Goal: Transaction & Acquisition: Purchase product/service

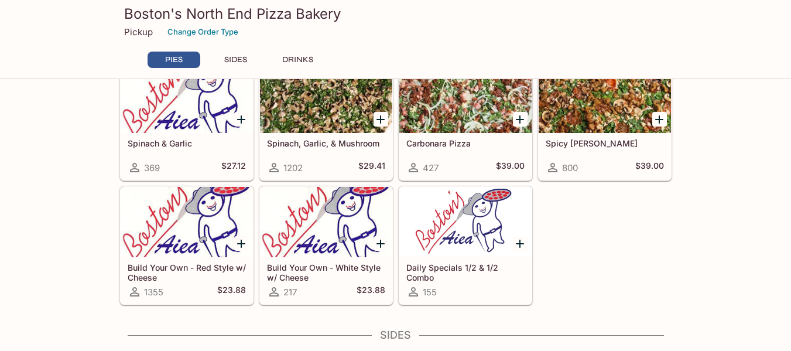
scroll to position [422, 0]
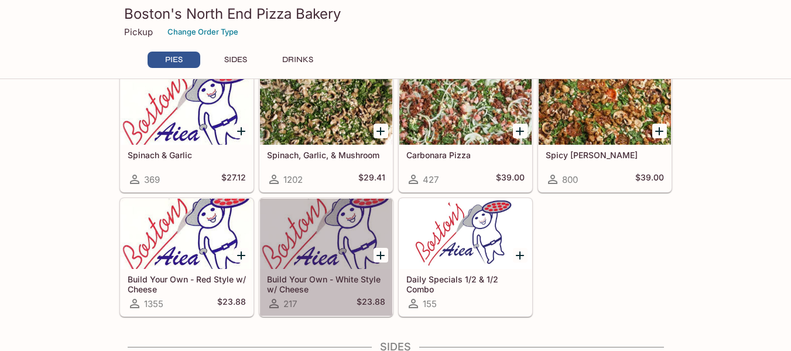
click at [308, 279] on h5 "Build Your Own - White Style w/ Cheese" at bounding box center [326, 283] width 118 height 19
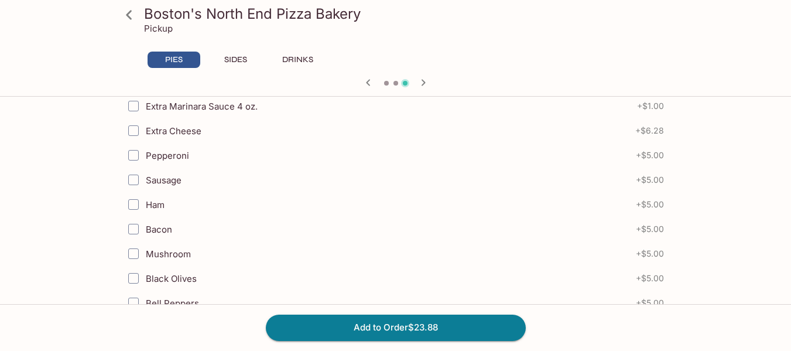
scroll to position [297, 0]
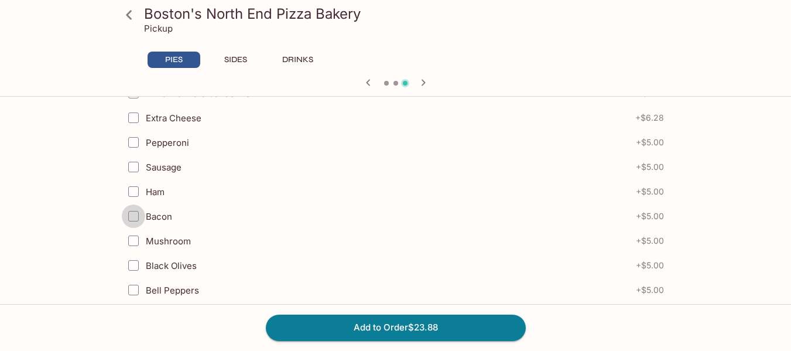
click at [133, 214] on input "Bacon" at bounding box center [133, 215] width 23 height 23
checkbox input "true"
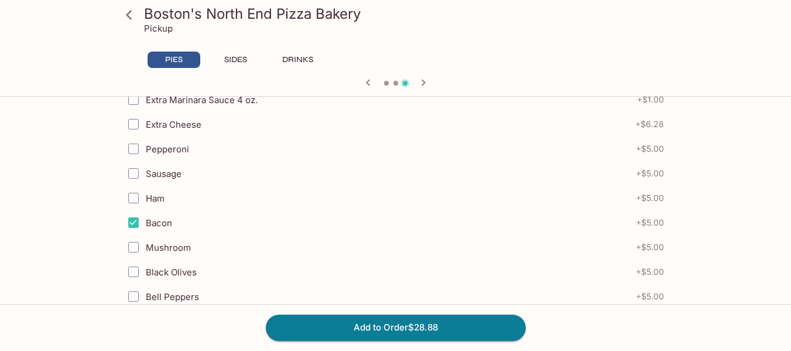
click at [132, 14] on icon at bounding box center [129, 15] width 20 height 20
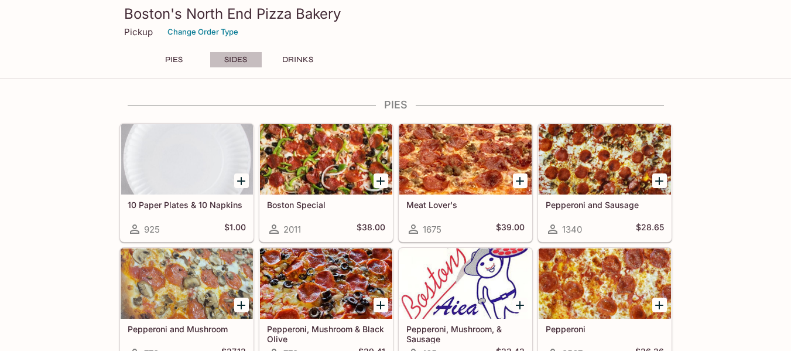
click at [238, 61] on button "SIDES" at bounding box center [236, 59] width 53 height 16
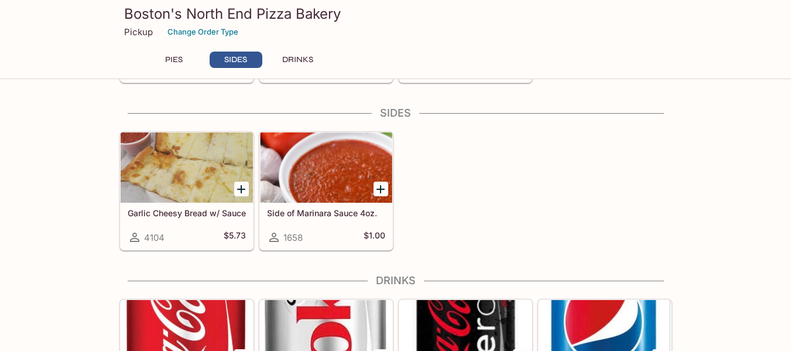
scroll to position [662, 0]
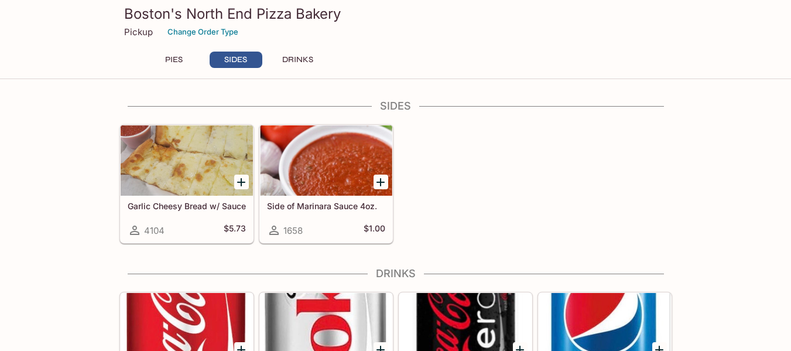
click at [241, 181] on icon "Add Garlic Cheesy Bread w/ Sauce" at bounding box center [241, 182] width 8 height 8
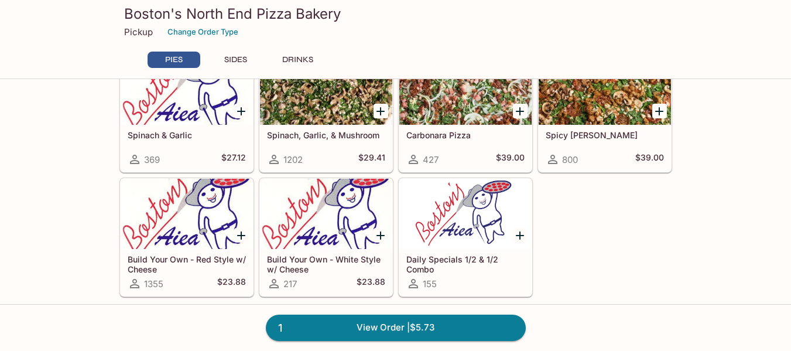
scroll to position [454, 0]
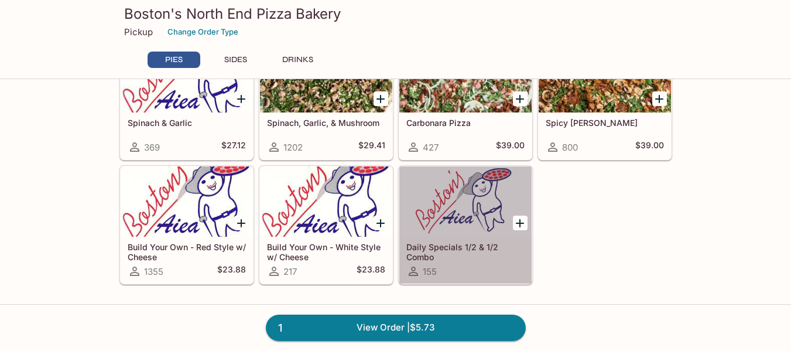
click at [466, 246] on h5 "Daily Specials 1/2 & 1/2 Combo" at bounding box center [465, 251] width 118 height 19
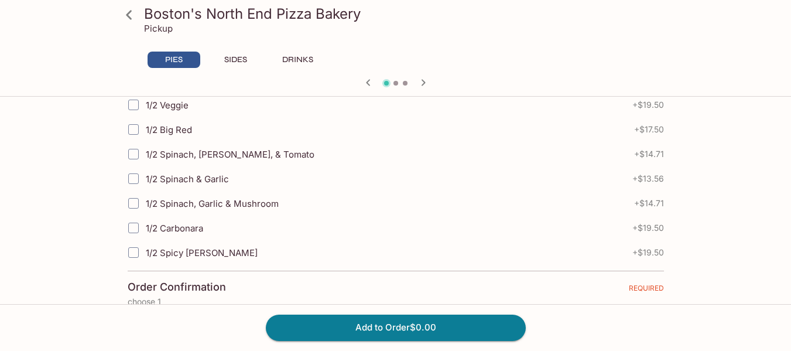
scroll to position [471, 0]
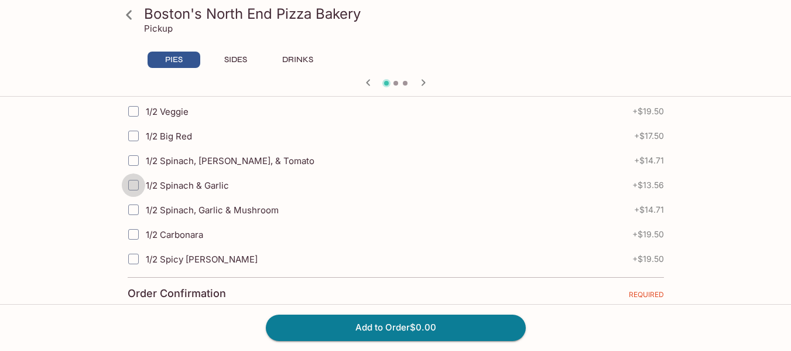
click at [134, 186] on input "1/2 Spinach & Garlic" at bounding box center [133, 184] width 23 height 23
checkbox input "true"
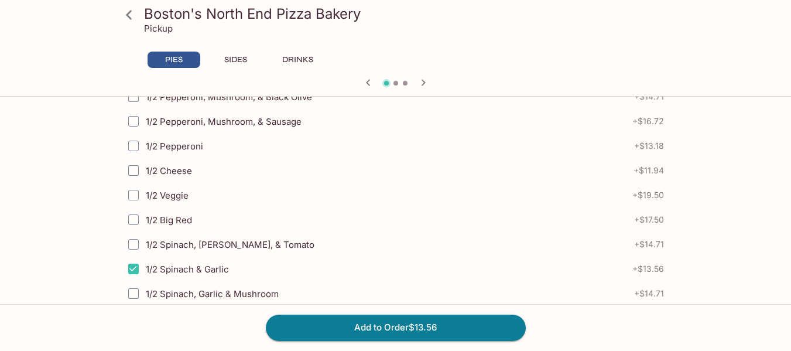
scroll to position [400, 0]
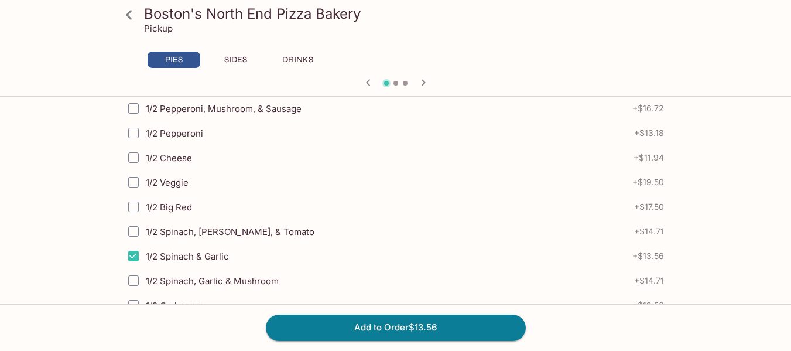
click at [136, 158] on input "1/2 Cheese" at bounding box center [133, 157] width 23 height 23
checkbox input "true"
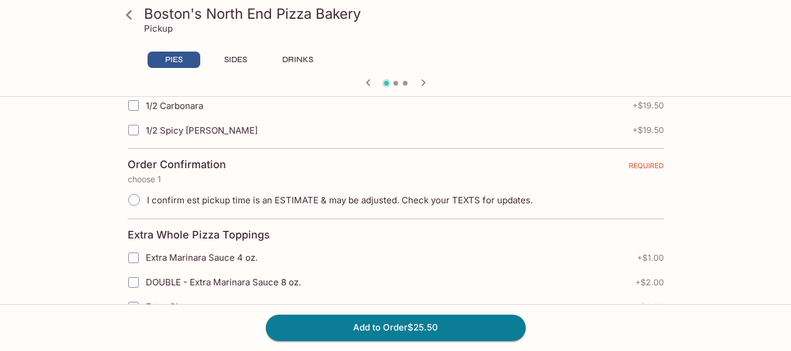
scroll to position [606, 0]
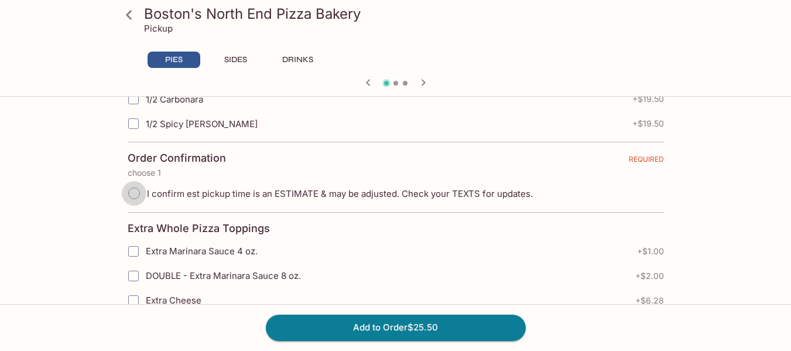
click at [135, 192] on input "I confirm est pickup time is an ESTIMATE & may be adjusted. Check your TEXTS fo…" at bounding box center [134, 193] width 25 height 25
radio input "true"
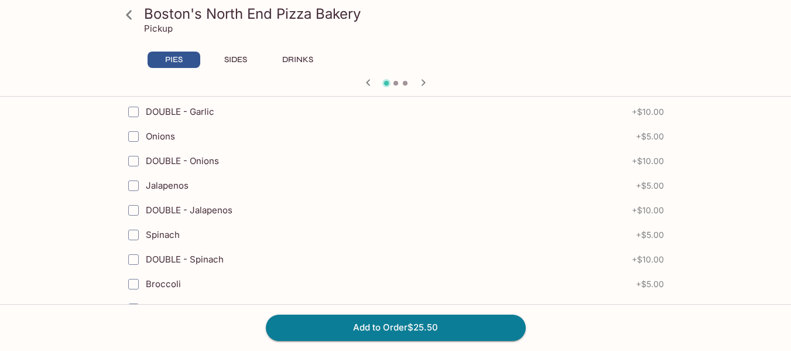
scroll to position [1218, 0]
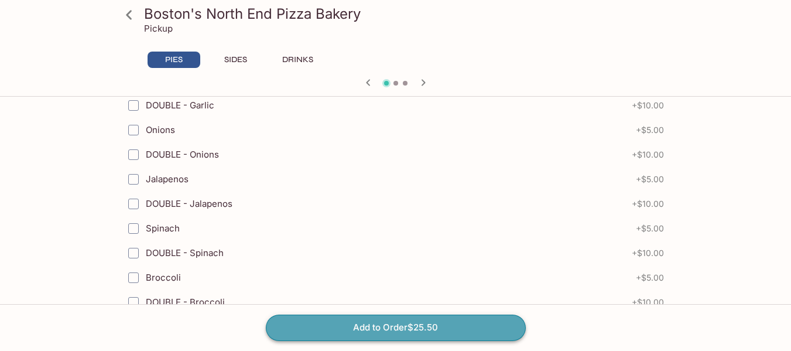
click at [386, 324] on button "Add to Order $25.50" at bounding box center [396, 327] width 260 height 26
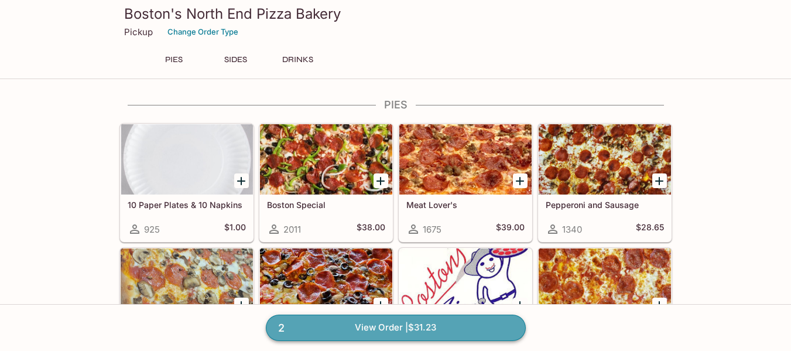
click at [377, 328] on link "2 View Order | $31.23" at bounding box center [396, 327] width 260 height 26
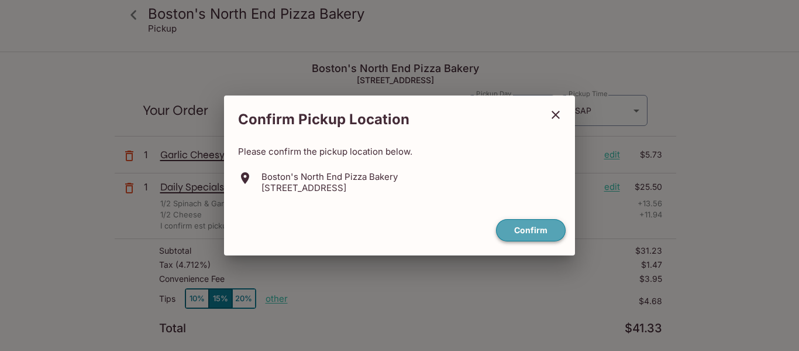
click at [517, 226] on button "Confirm" at bounding box center [531, 230] width 70 height 23
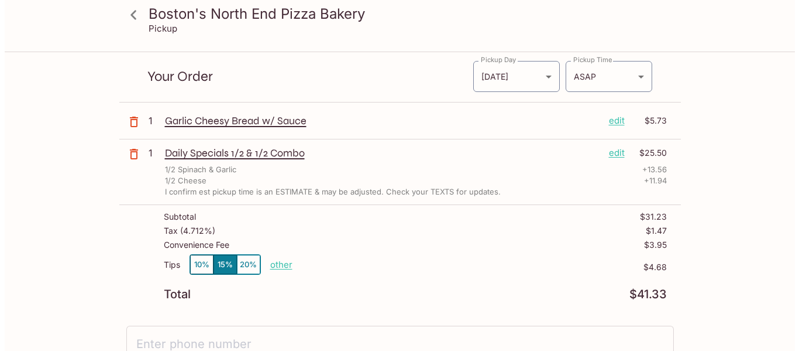
scroll to position [36, 0]
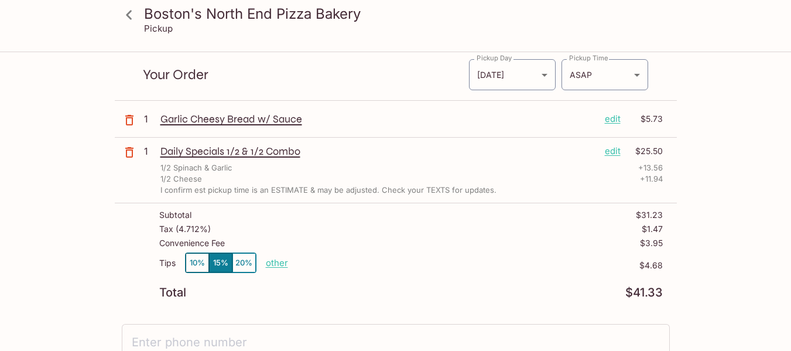
click at [613, 153] on p "edit" at bounding box center [613, 151] width 16 height 13
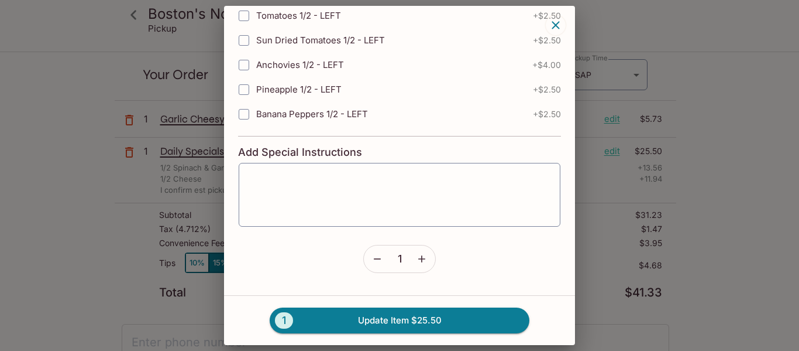
scroll to position [2942, 0]
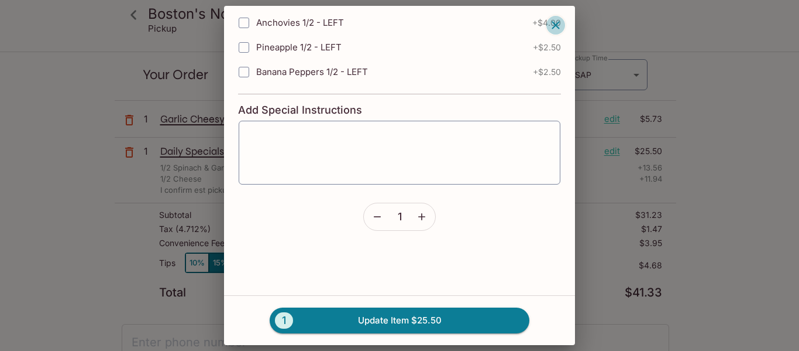
click at [556, 24] on icon "button" at bounding box center [556, 25] width 14 height 14
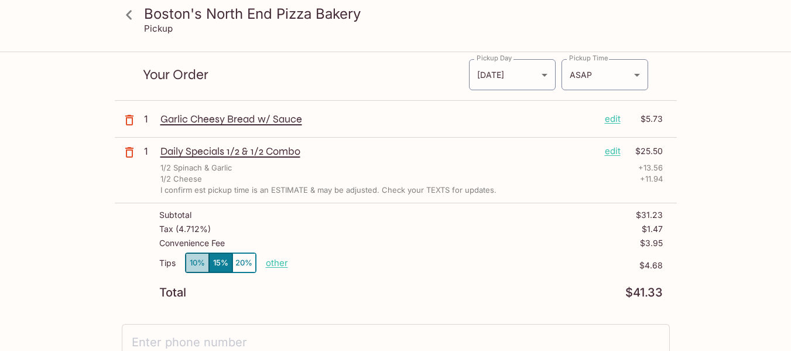
click at [188, 263] on button "10%" at bounding box center [197, 262] width 23 height 19
click at [612, 153] on p "edit" at bounding box center [613, 151] width 16 height 13
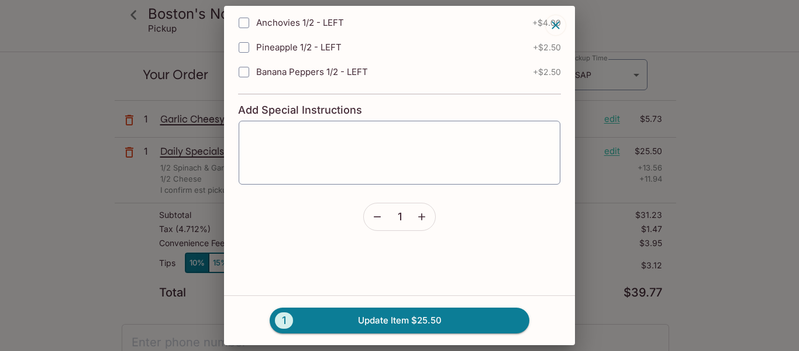
click at [375, 214] on icon "button" at bounding box center [378, 217] width 12 height 12
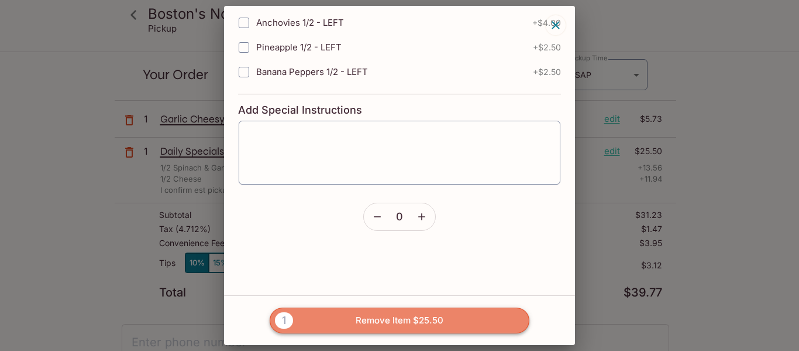
click at [389, 316] on button "1 Remove Item $25.50" at bounding box center [400, 320] width 260 height 26
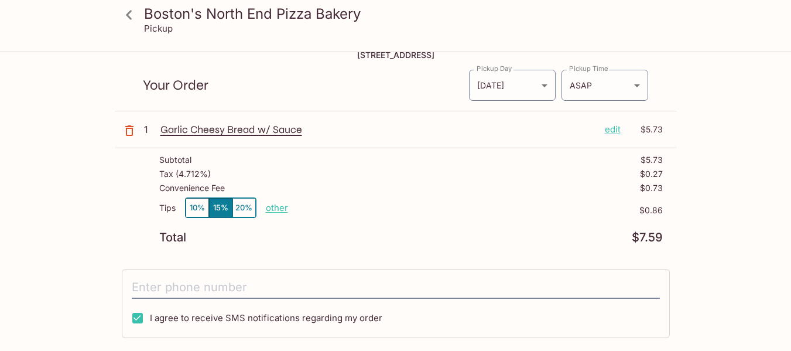
scroll to position [0, 0]
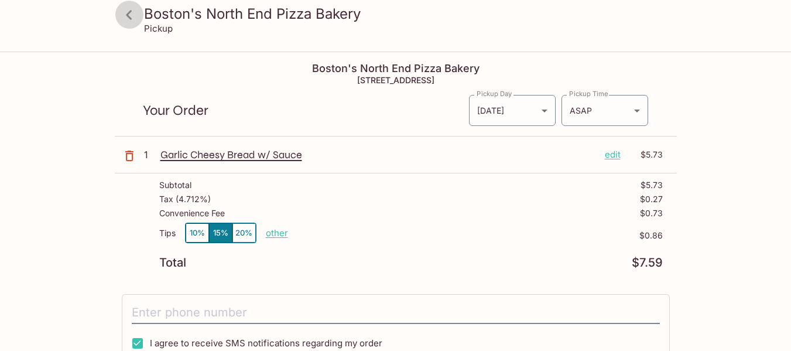
click at [128, 11] on icon at bounding box center [129, 15] width 20 height 20
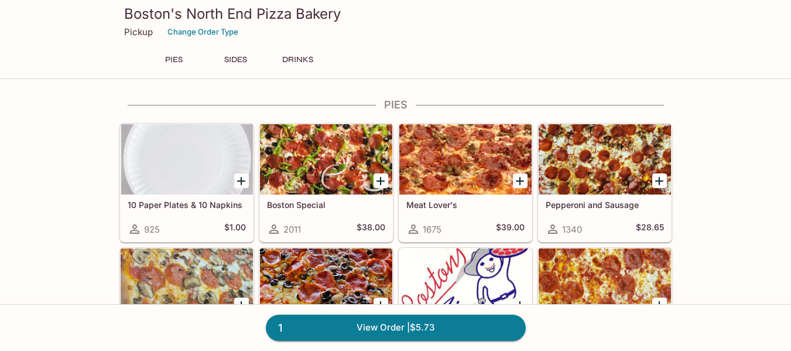
click at [128, 11] on h3 "Boston's North End Pizza Bakery" at bounding box center [395, 14] width 543 height 18
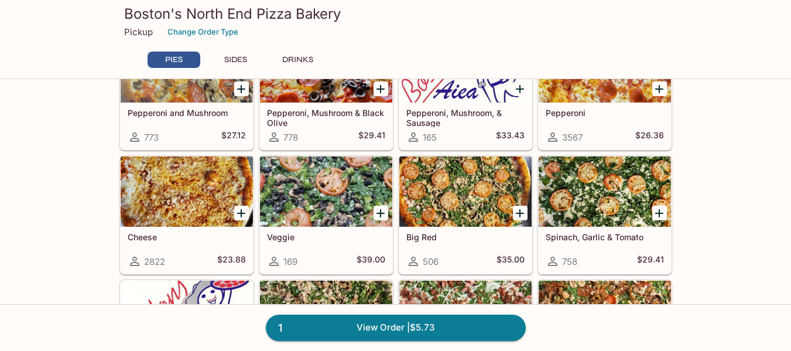
scroll to position [218, 0]
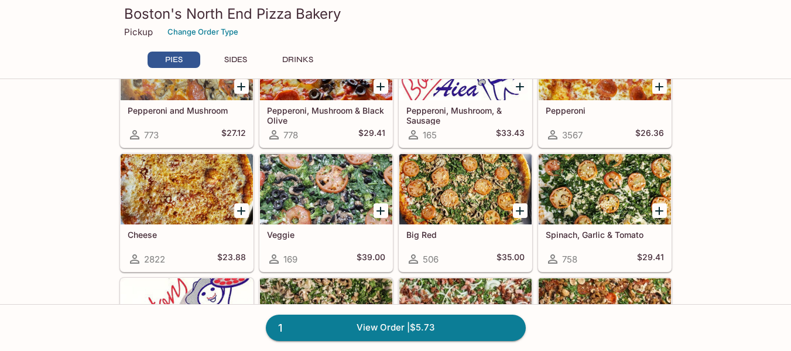
click at [242, 209] on icon "Add Cheese" at bounding box center [241, 211] width 8 height 8
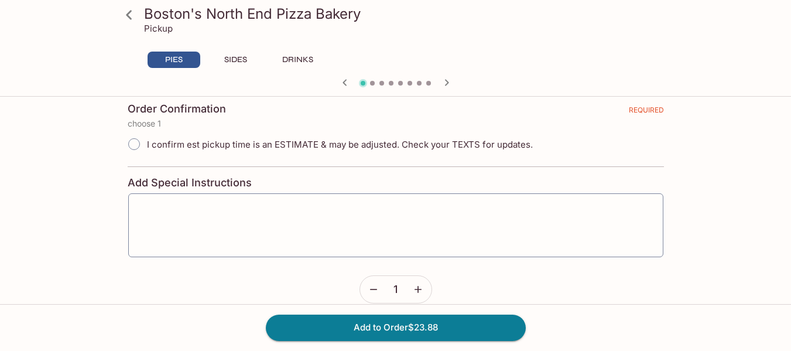
scroll to position [2756, 0]
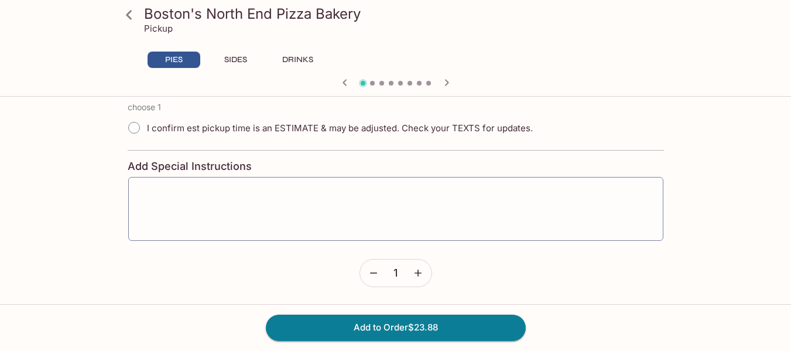
click at [133, 126] on input "I confirm est pickup time is an ESTIMATE & may be adjusted. Check your TEXTS fo…" at bounding box center [134, 127] width 25 height 25
radio input "true"
click at [159, 188] on textarea at bounding box center [395, 209] width 518 height 44
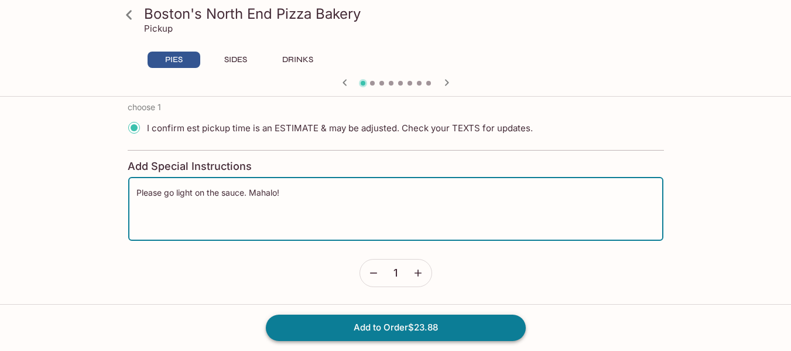
type textarea "Please go light on the sauce. Mahalo!"
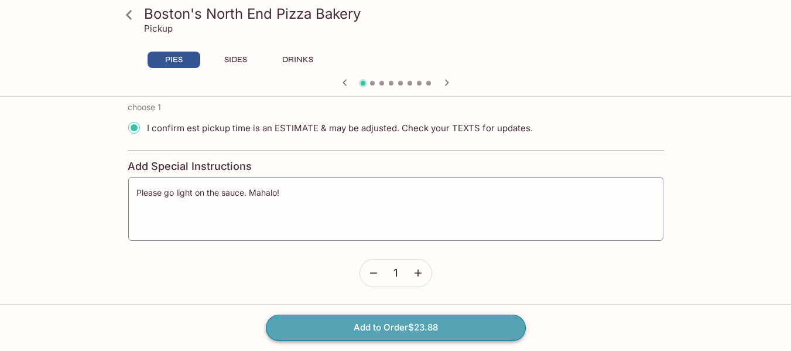
click at [345, 318] on button "Add to Order $23.88" at bounding box center [396, 327] width 260 height 26
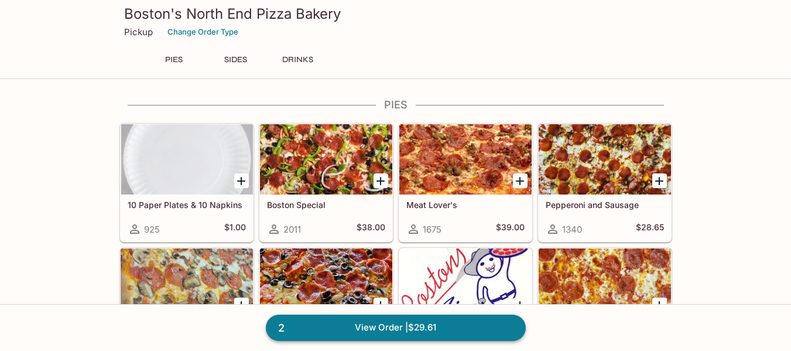
click at [345, 318] on link "2 View Order | $29.61" at bounding box center [396, 327] width 260 height 26
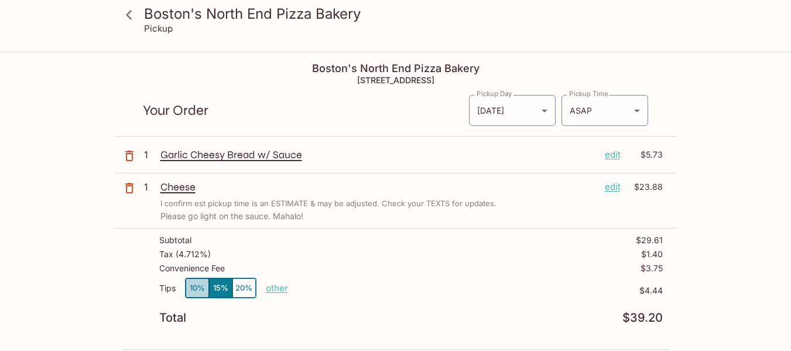
click at [195, 290] on button "10%" at bounding box center [197, 287] width 23 height 19
click at [131, 16] on icon at bounding box center [129, 15] width 20 height 20
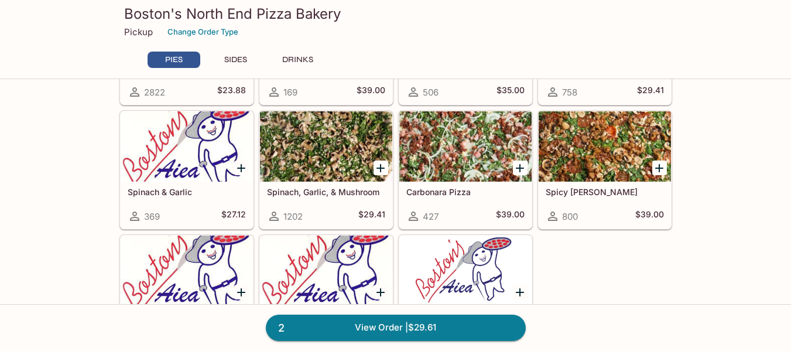
scroll to position [377, 0]
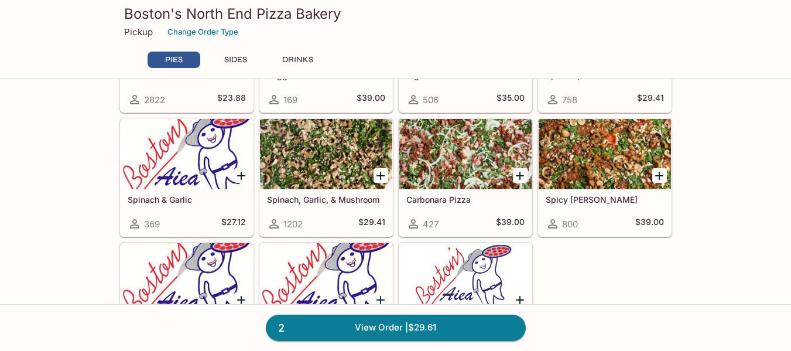
click at [195, 174] on div at bounding box center [187, 154] width 132 height 70
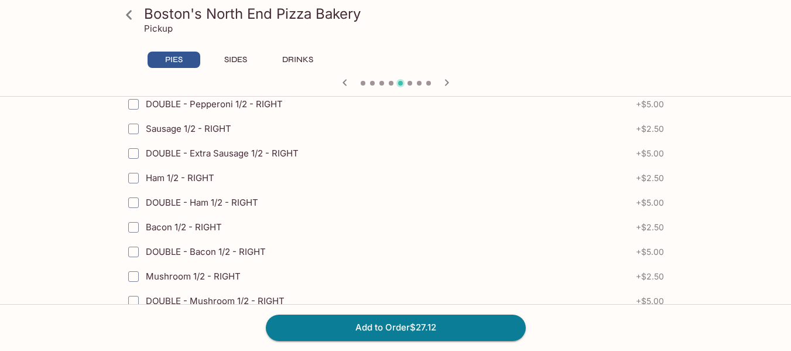
scroll to position [1381, 0]
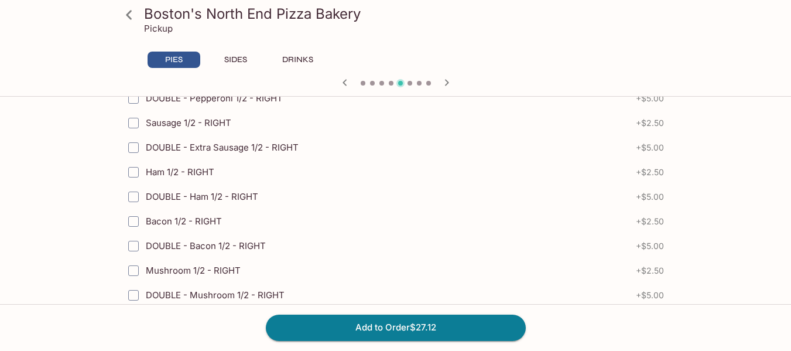
click at [134, 219] on input "Bacon 1/2 - RIGHT" at bounding box center [133, 221] width 23 height 23
checkbox input "true"
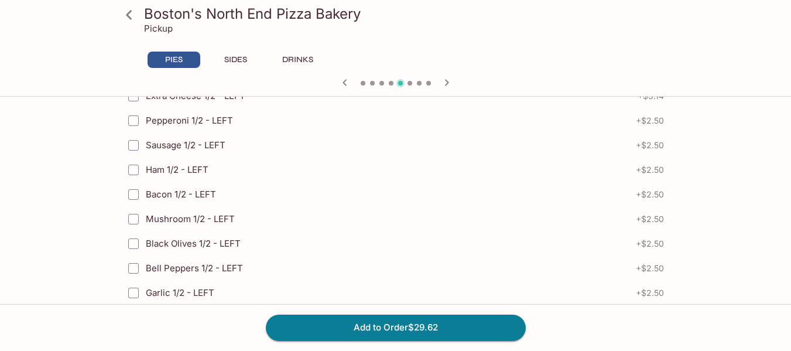
scroll to position [2303, 0]
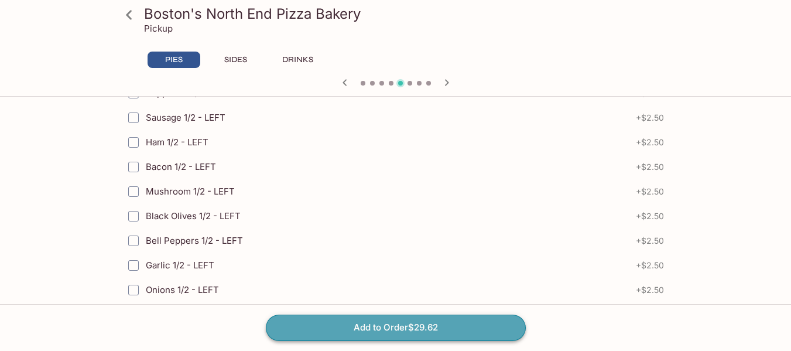
click at [420, 325] on button "Add to Order $29.62" at bounding box center [396, 327] width 260 height 26
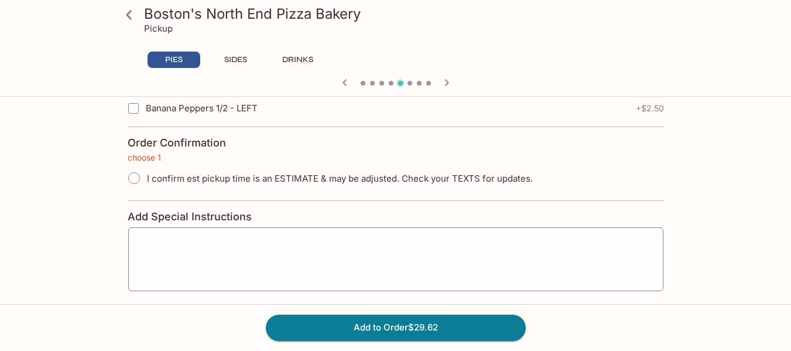
scroll to position [2713, 0]
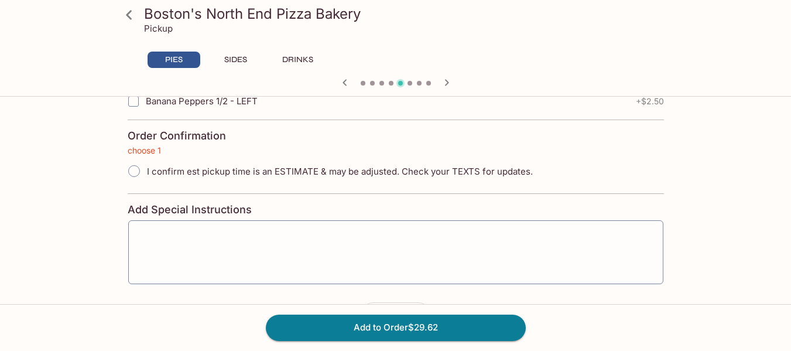
click at [135, 169] on input "I confirm est pickup time is an ESTIMATE & may be adjusted. Check your TEXTS fo…" at bounding box center [134, 171] width 25 height 25
radio input "true"
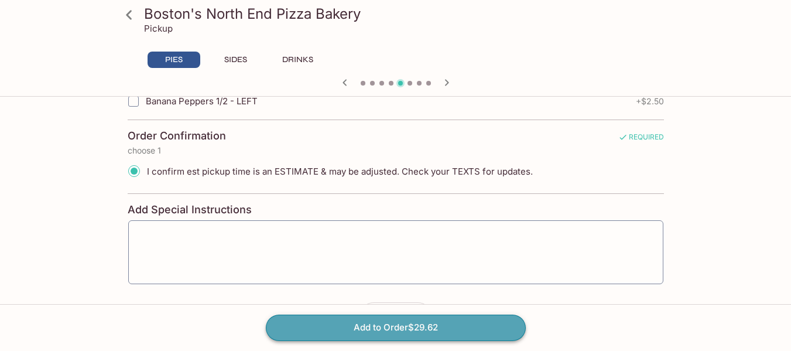
click at [388, 329] on button "Add to Order $29.62" at bounding box center [396, 327] width 260 height 26
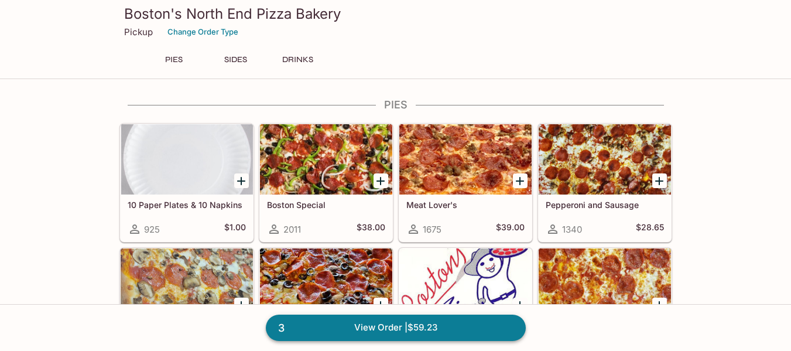
click at [448, 329] on link "3 View Order | $59.23" at bounding box center [396, 327] width 260 height 26
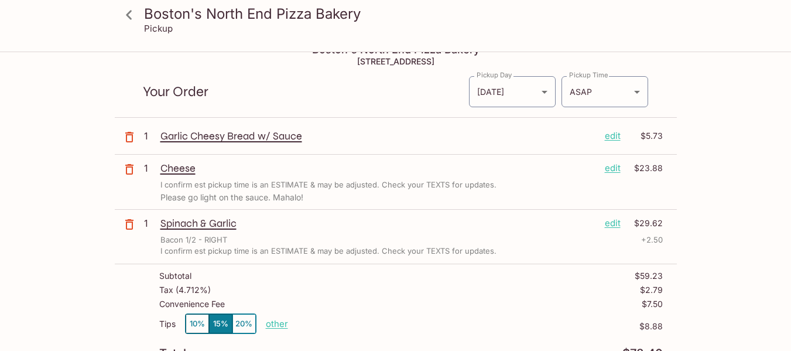
scroll to position [21, 0]
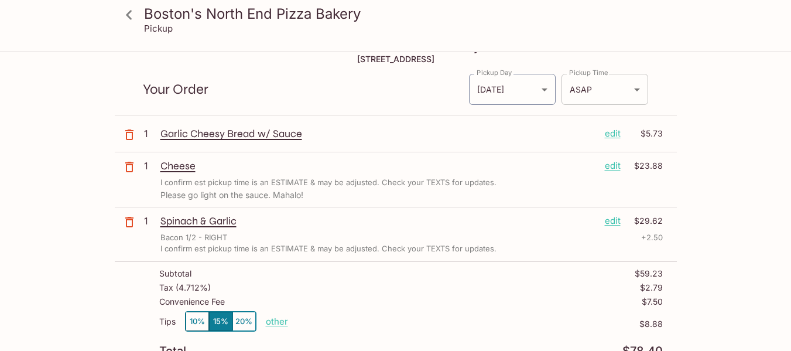
click at [643, 84] on body "Boston's North End Pizza Bakery Pickup Boston's North End Pizza Bakery [STREET_…" at bounding box center [395, 207] width 791 height 351
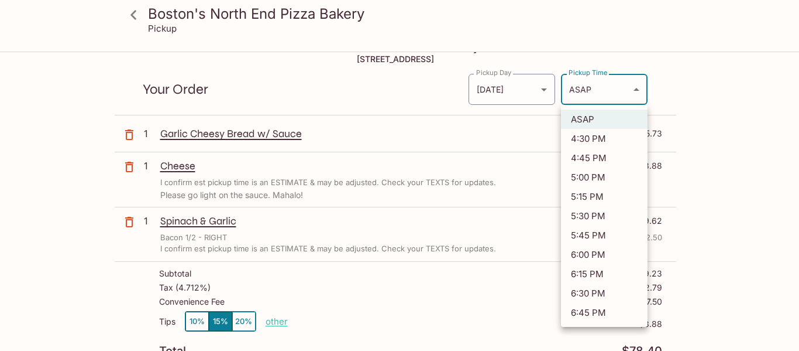
click at [708, 105] on div at bounding box center [399, 175] width 799 height 351
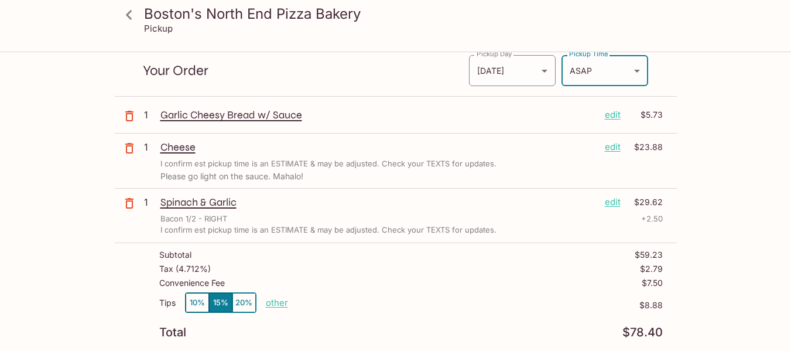
scroll to position [44, 0]
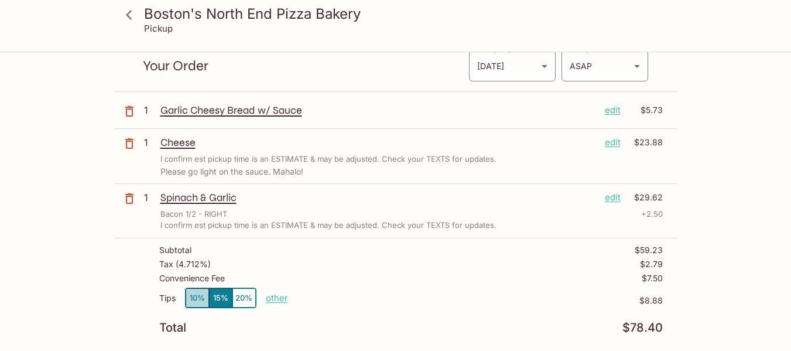
click at [196, 298] on button "10%" at bounding box center [197, 297] width 23 height 19
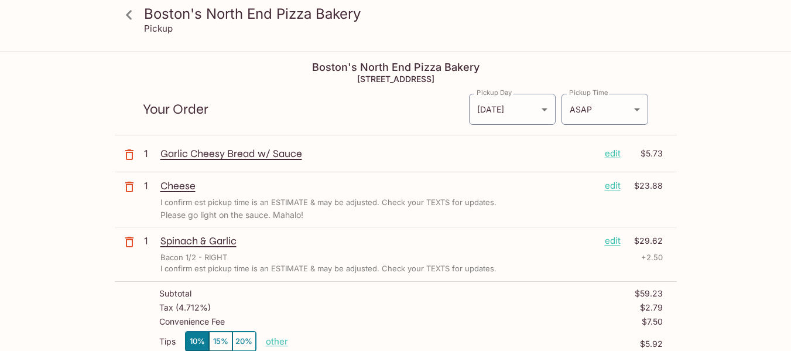
scroll to position [0, 0]
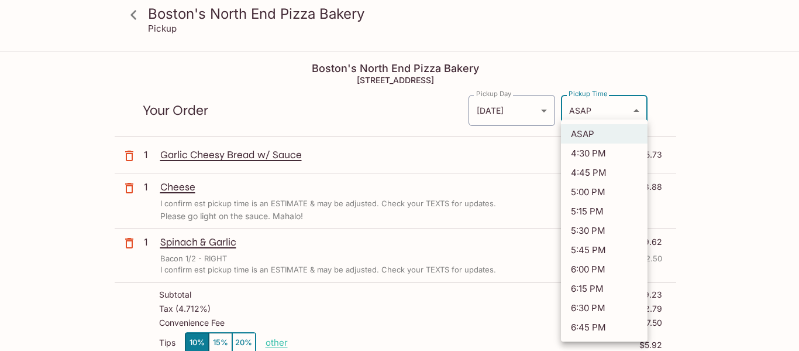
click at [637, 109] on body "Boston's North End Pizza Bakery Pickup Boston's North End Pizza Bakery [STREET_…" at bounding box center [399, 228] width 799 height 351
click at [603, 192] on li "5:00 PM" at bounding box center [604, 191] width 87 height 19
type input "[DATE]T03:00:40.000000Z"
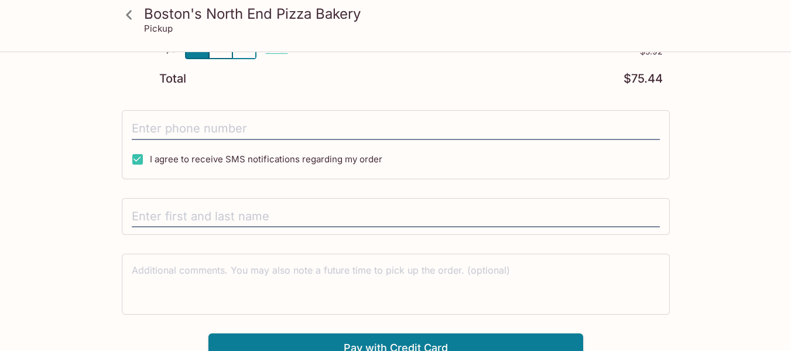
scroll to position [305, 0]
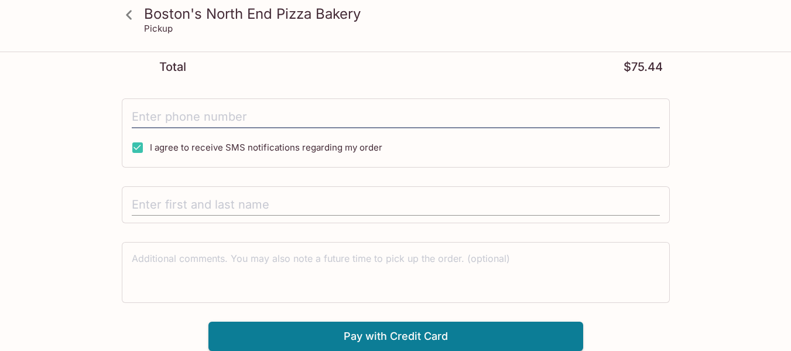
click at [320, 202] on input "text" at bounding box center [396, 205] width 528 height 22
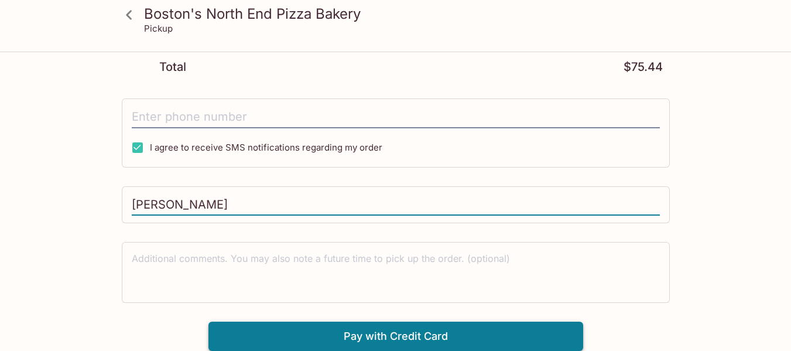
type input "[PERSON_NAME]"
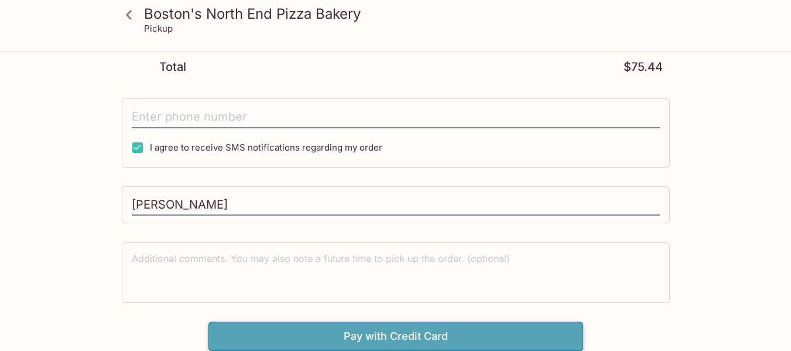
click at [431, 331] on button "Pay with Credit Card" at bounding box center [395, 335] width 375 height 29
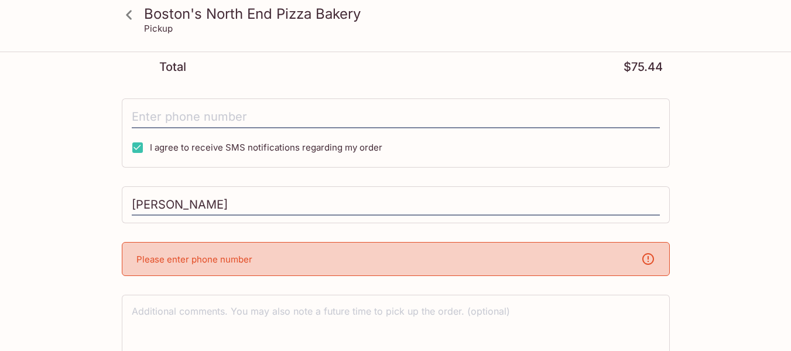
click at [425, 263] on div "Please enter phone number" at bounding box center [396, 259] width 548 height 34
click at [650, 260] on icon at bounding box center [648, 259] width 14 height 14
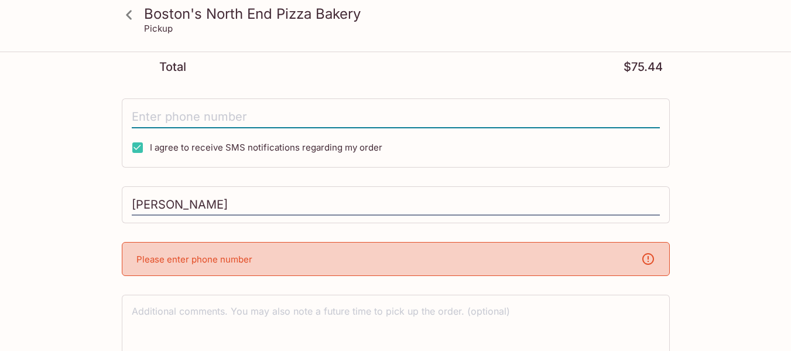
click at [442, 113] on input "tel" at bounding box center [396, 117] width 528 height 22
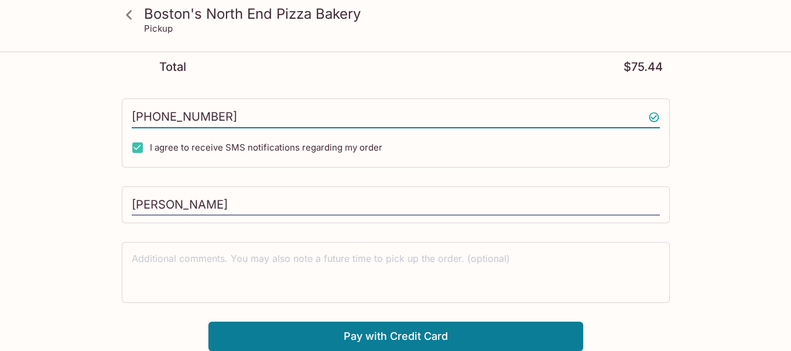
type input "8502107574"
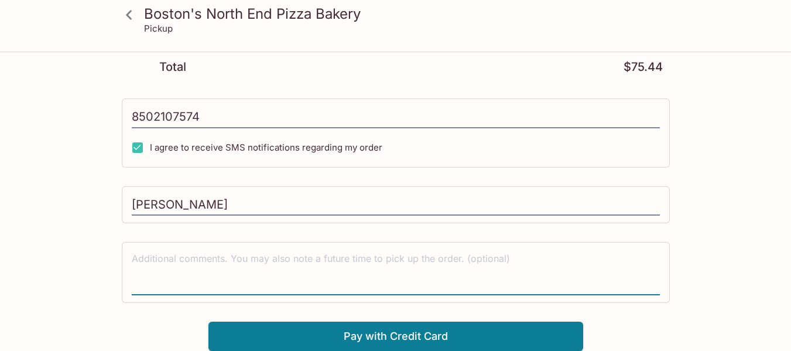
click at [430, 257] on textarea at bounding box center [396, 272] width 528 height 40
type textarea "5pm pick up time please"
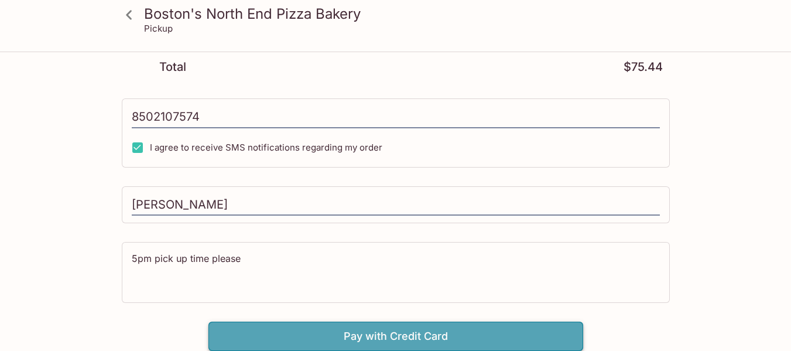
click at [401, 337] on button "Pay with Credit Card" at bounding box center [395, 335] width 375 height 29
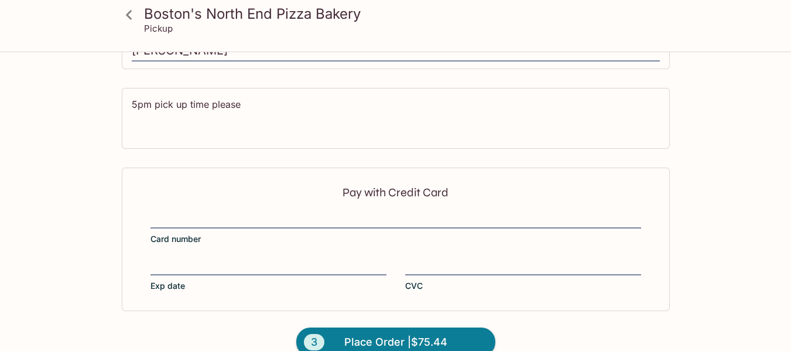
type input "[PHONE_NUMBER]"
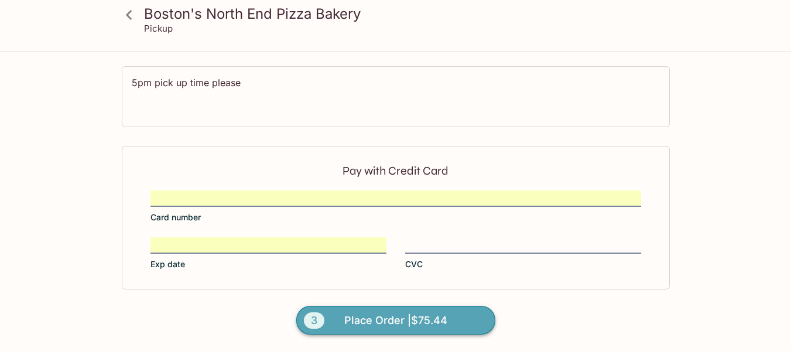
click at [390, 315] on span "Place Order | $75.44" at bounding box center [395, 320] width 103 height 19
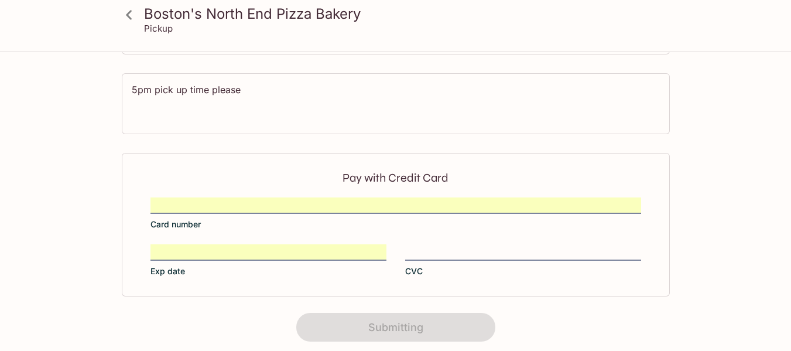
scroll to position [0, 0]
